Goal: Subscribe to service/newsletter

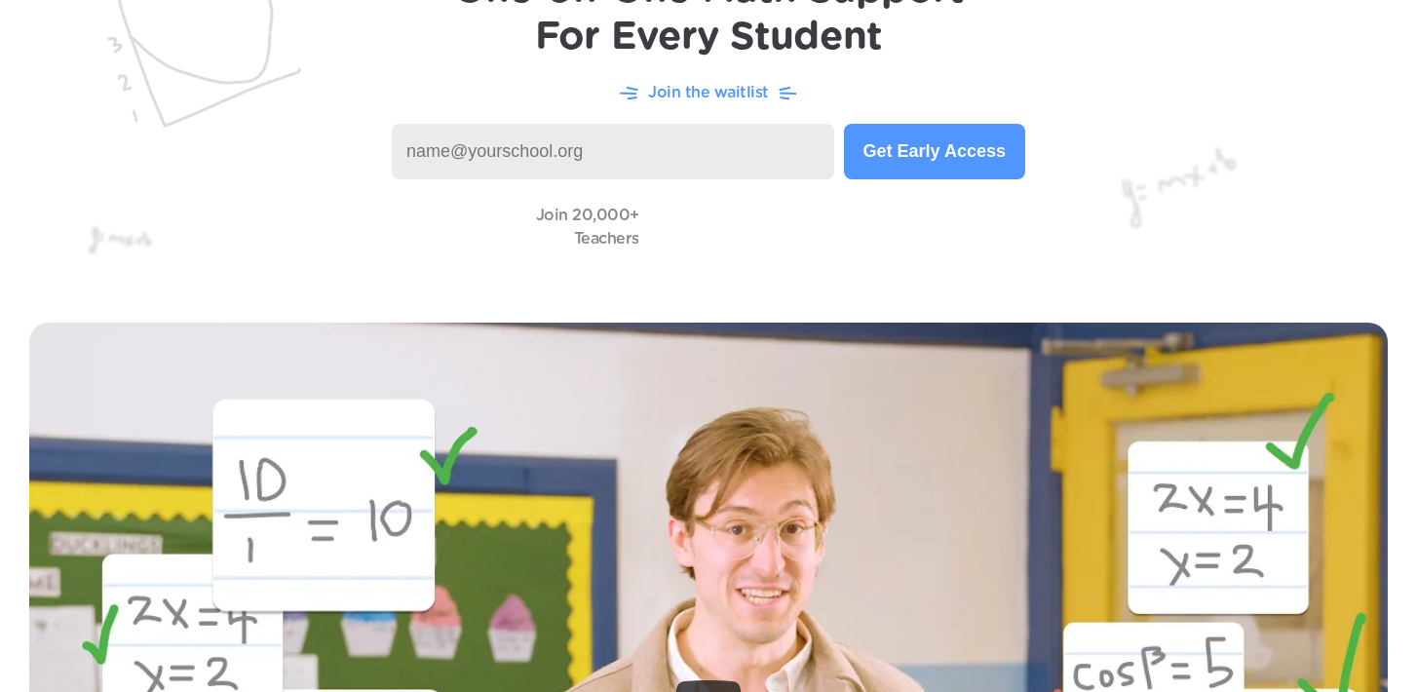
scroll to position [199, 0]
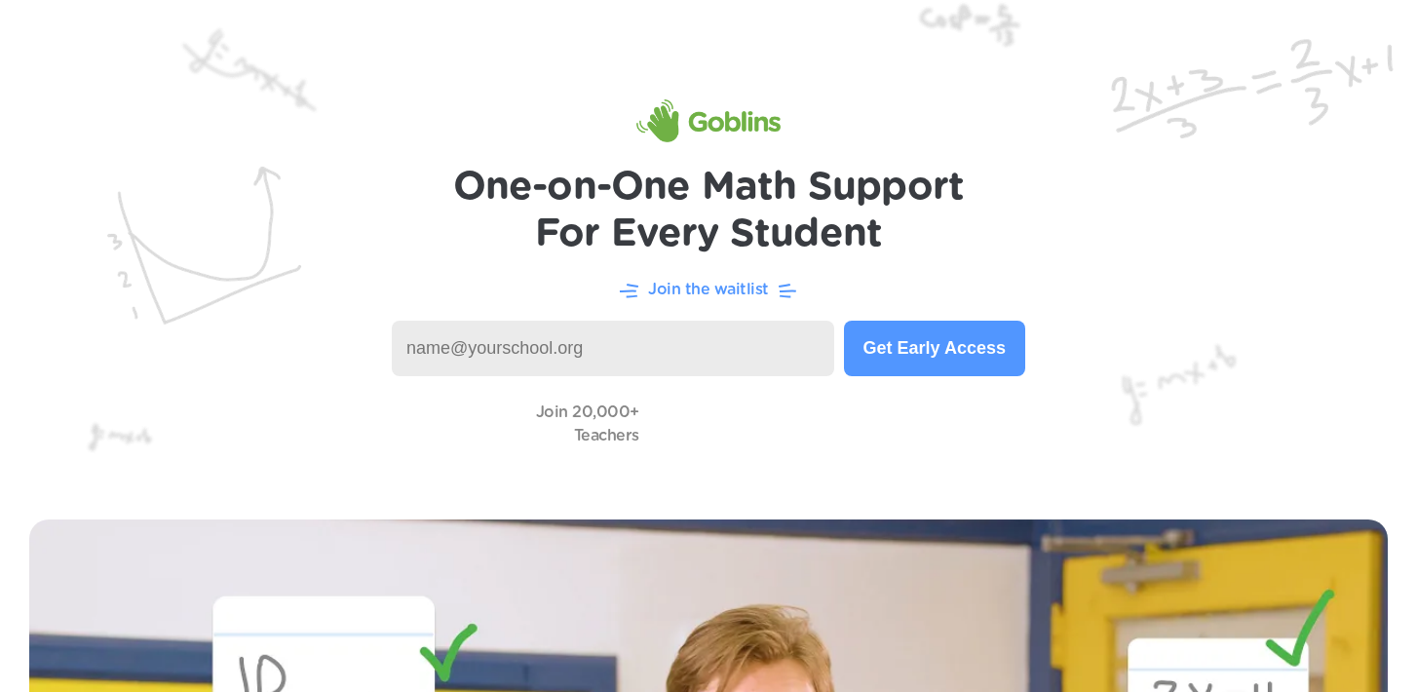
click at [750, 346] on input at bounding box center [613, 349] width 442 height 56
type input "mshawver@pennsvalley.org"
click at [947, 351] on button "Get Early Access" at bounding box center [934, 349] width 181 height 56
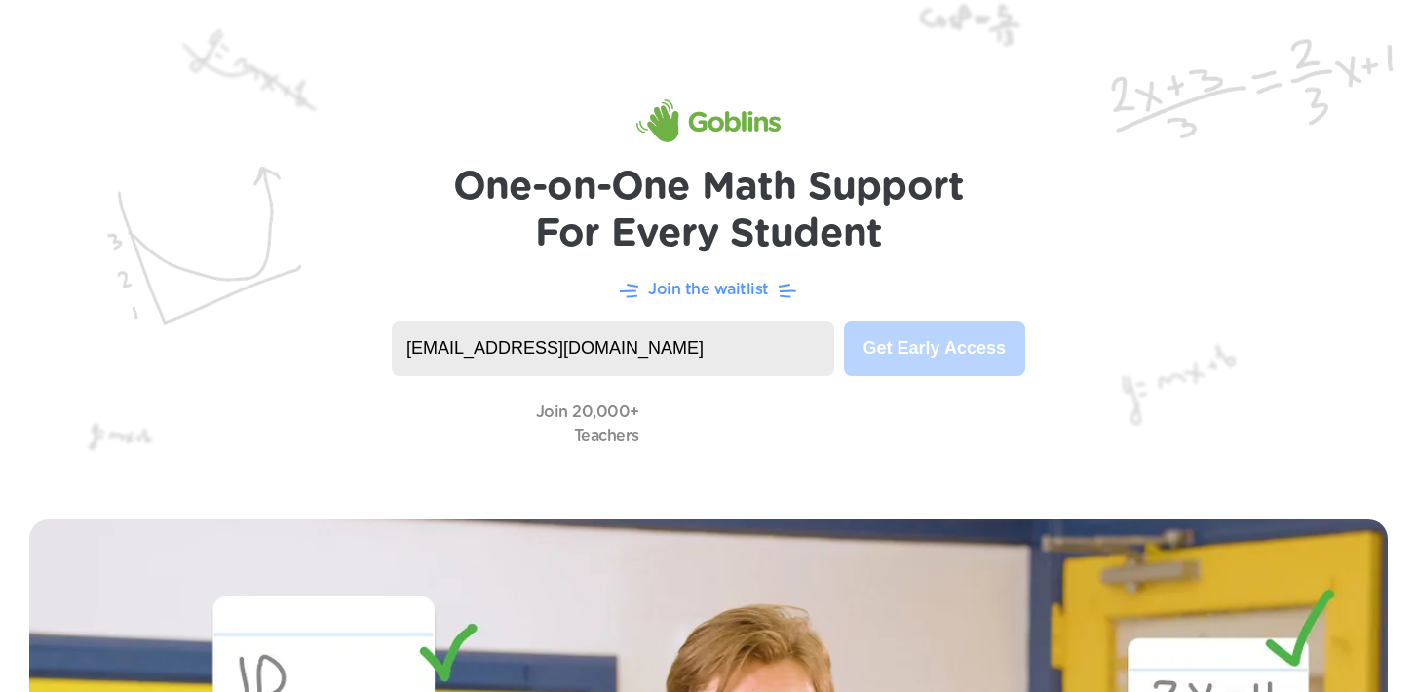
click at [1061, 404] on div "Join 20,000+ Teachers" at bounding box center [708, 424] width 1339 height 56
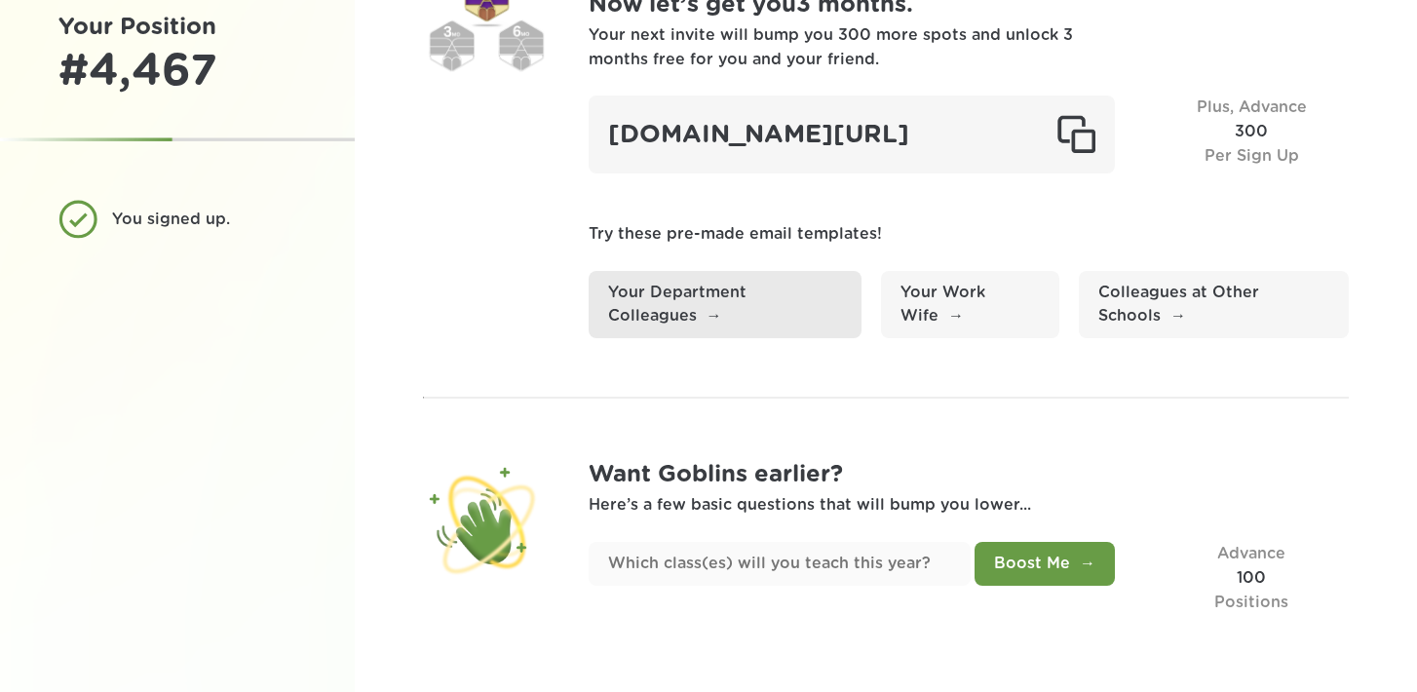
scroll to position [153, 0]
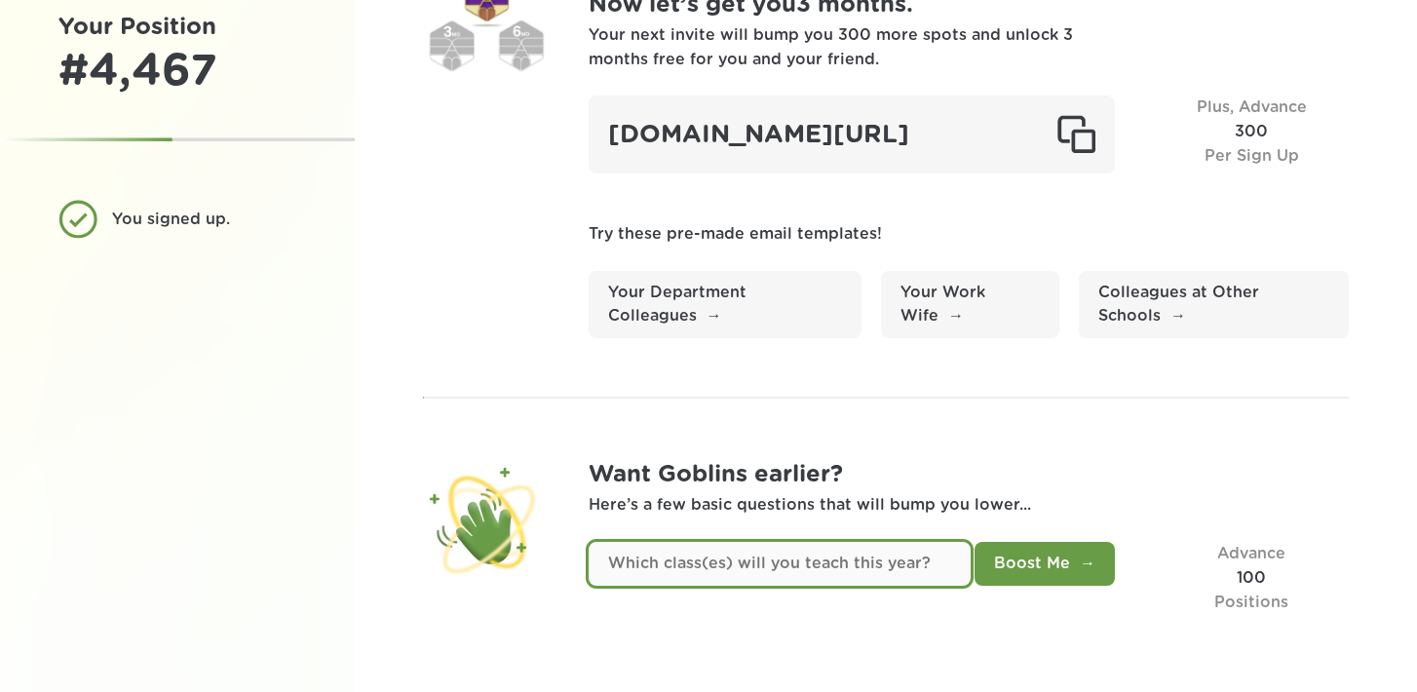
click at [867, 559] on input "text" at bounding box center [780, 564] width 383 height 44
type input "6th"
click at [975, 542] on button "Boost Me" at bounding box center [1045, 564] width 140 height 44
click at [875, 557] on input "text" at bounding box center [780, 564] width 383 height 44
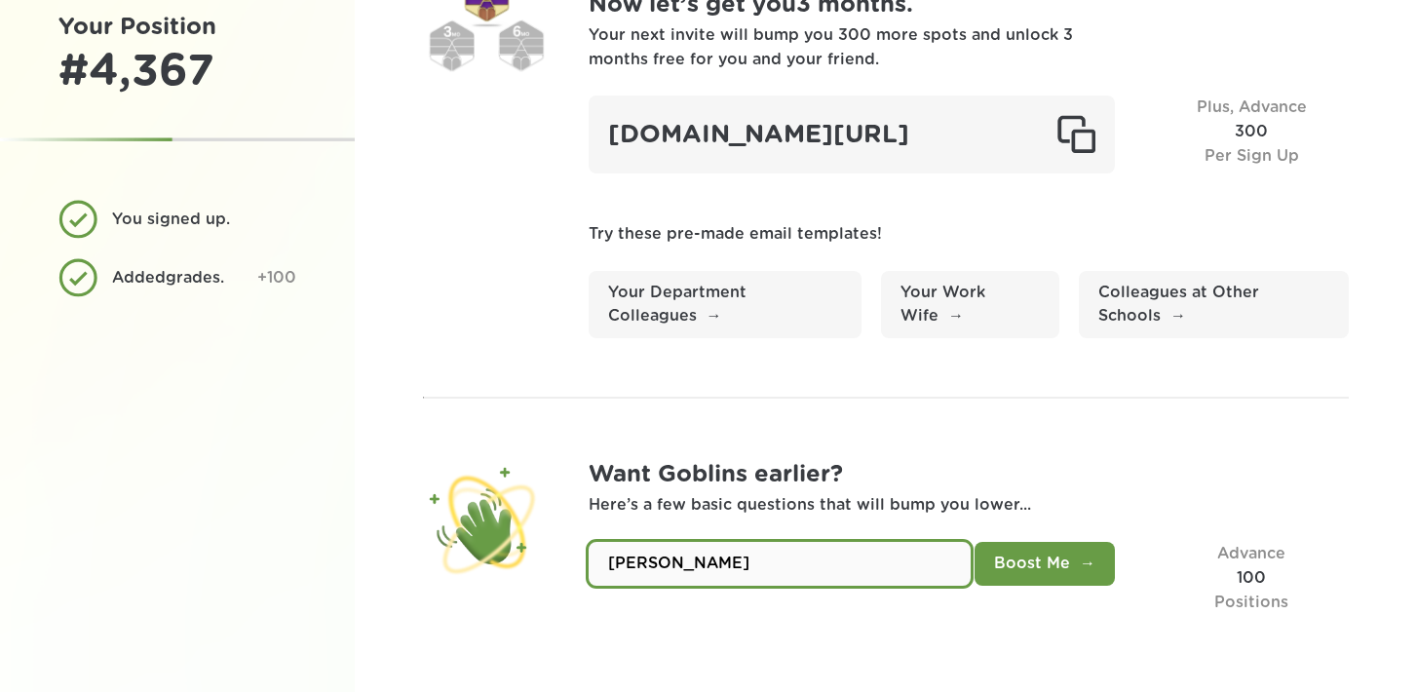
type input "[PERSON_NAME]"
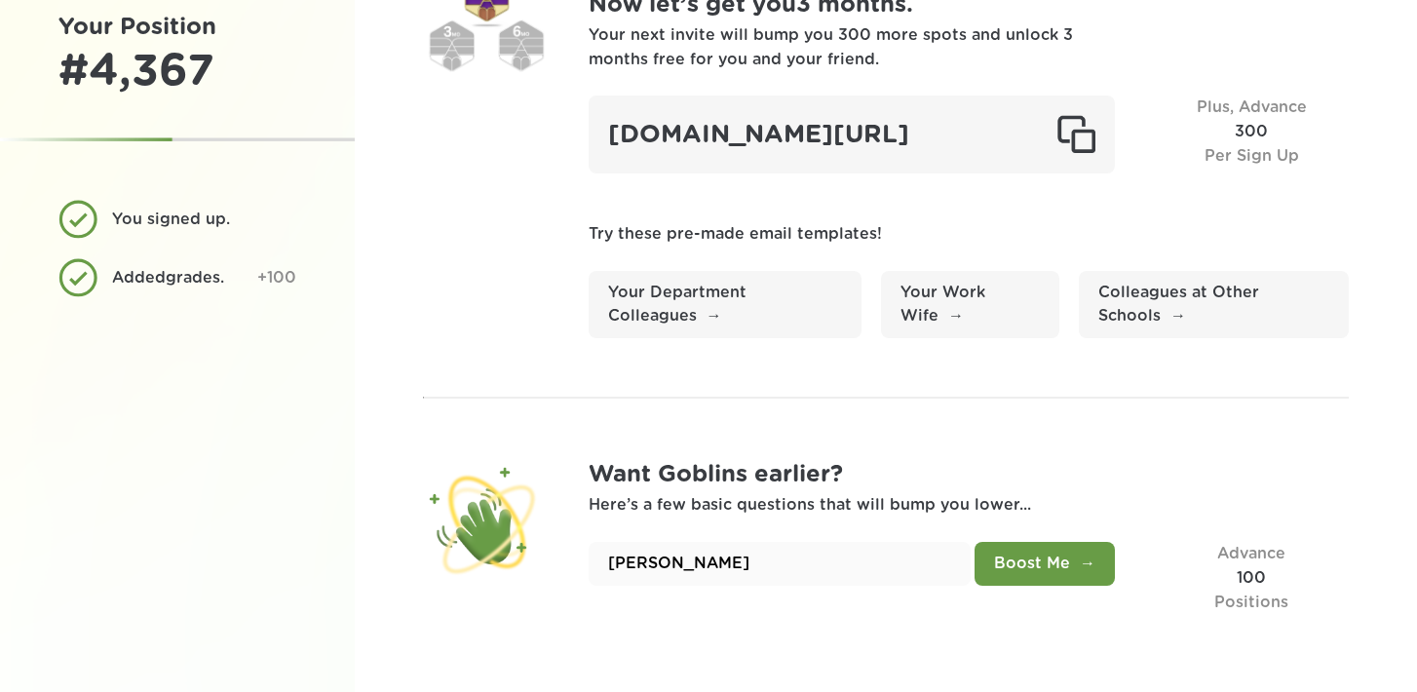
click at [1091, 576] on button "Boost Me" at bounding box center [1045, 564] width 140 height 44
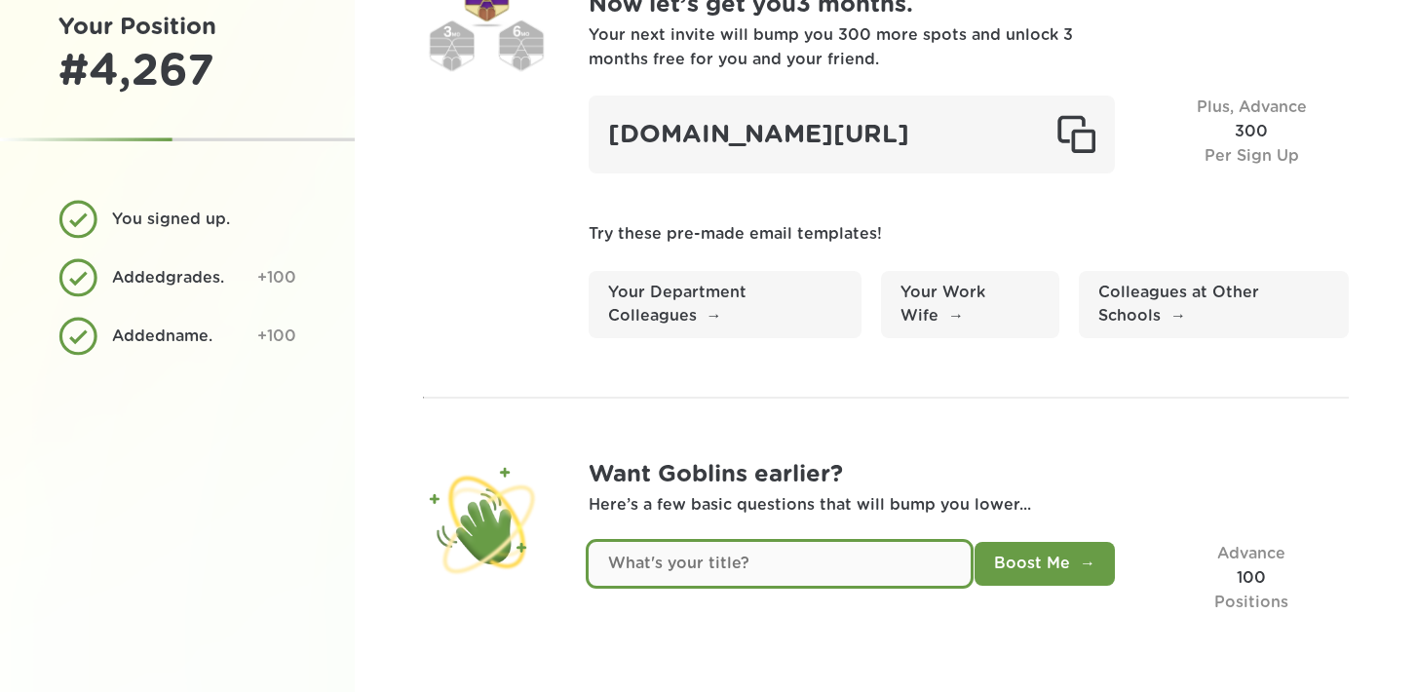
click at [902, 566] on input "text" at bounding box center [780, 564] width 383 height 44
type input "^"
type input "Teacher"
click at [975, 542] on button "Boost Me" at bounding box center [1045, 564] width 140 height 44
